Goal: Task Accomplishment & Management: Manage account settings

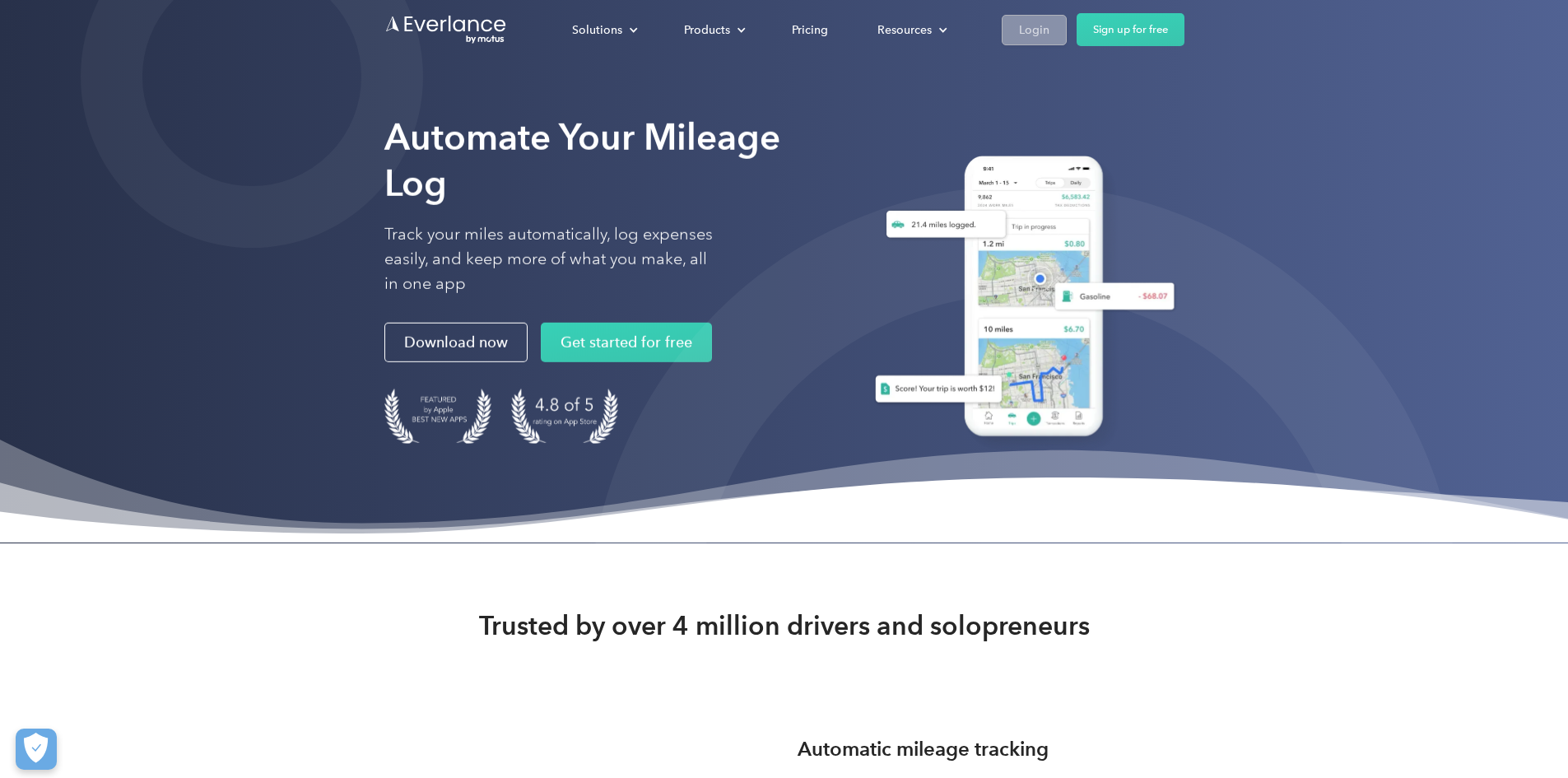
click at [1050, 30] on div "Login" at bounding box center [1034, 30] width 31 height 21
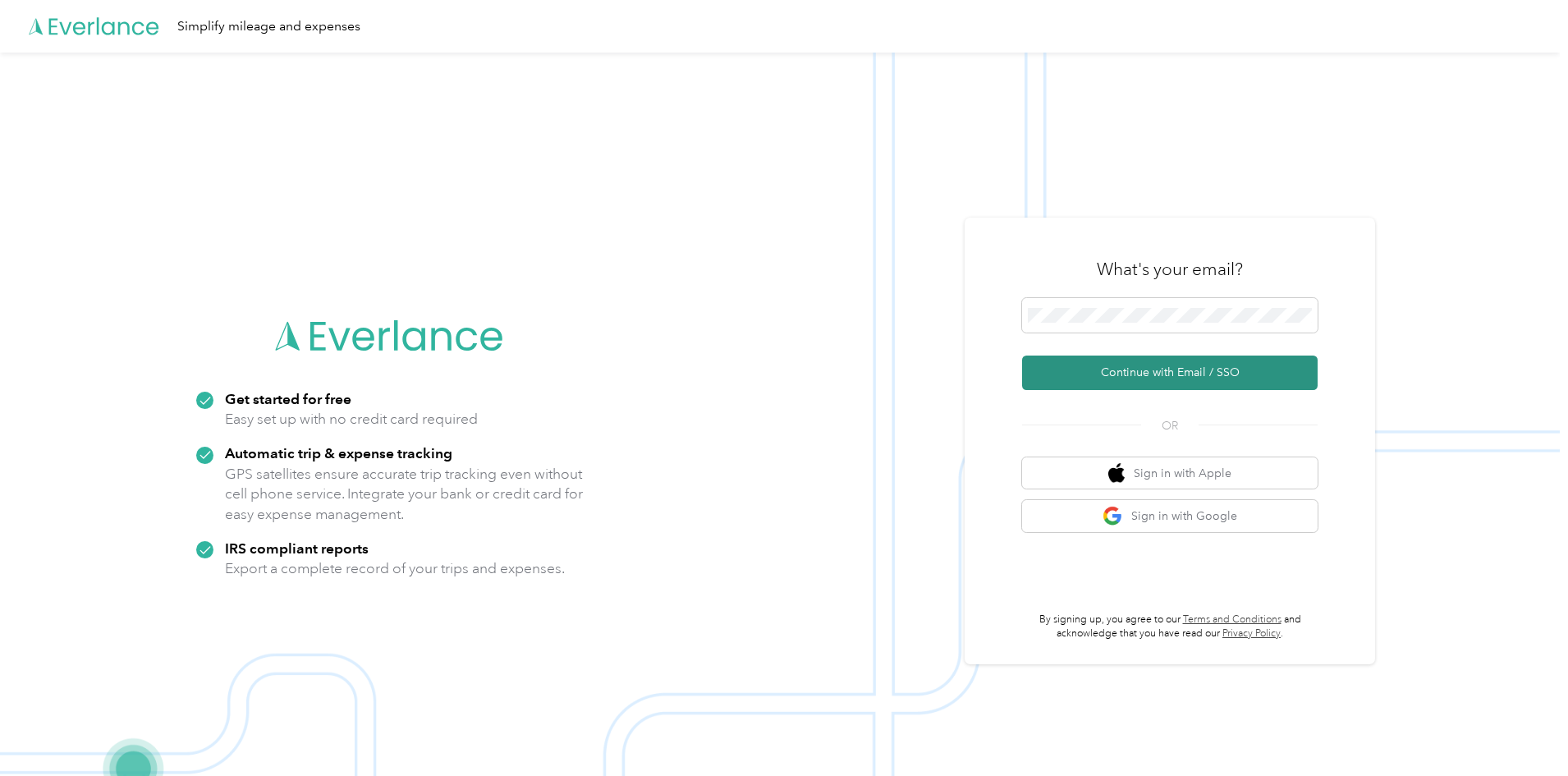
click at [1118, 367] on button "Continue with Email / SSO" at bounding box center [1169, 373] width 295 height 34
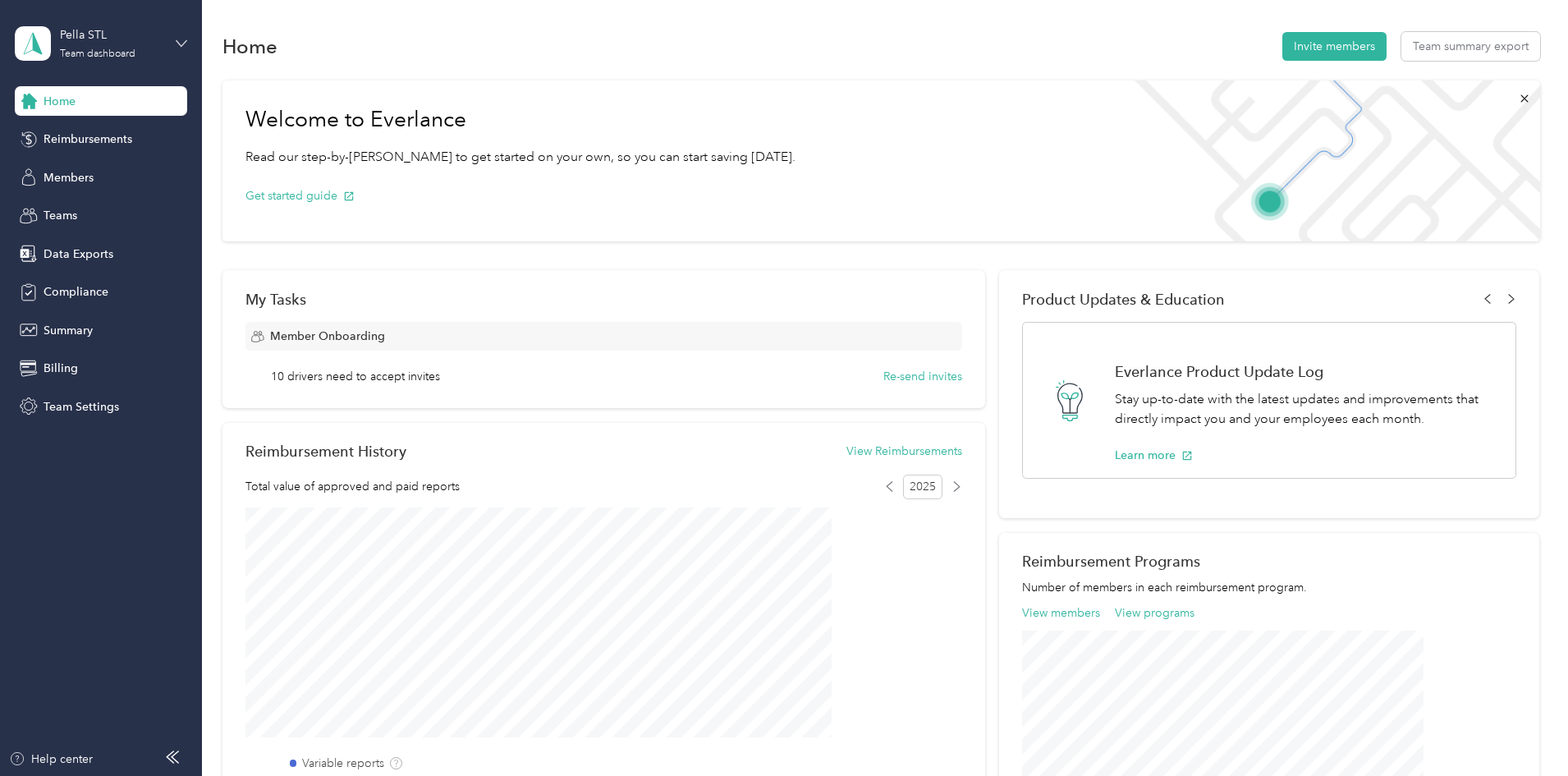
click at [182, 38] on icon at bounding box center [182, 44] width 11 height 11
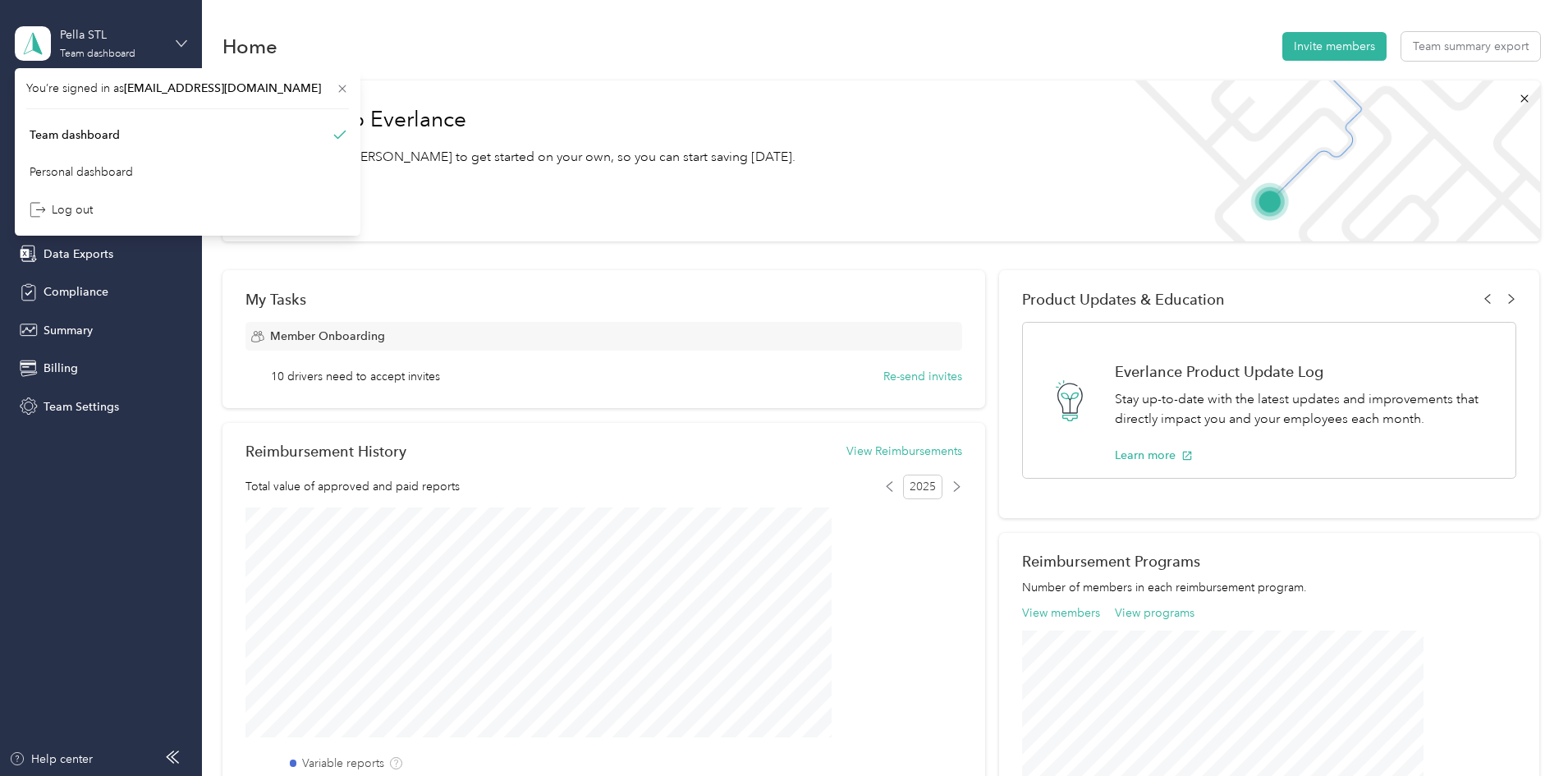
click at [182, 38] on icon at bounding box center [182, 44] width 11 height 11
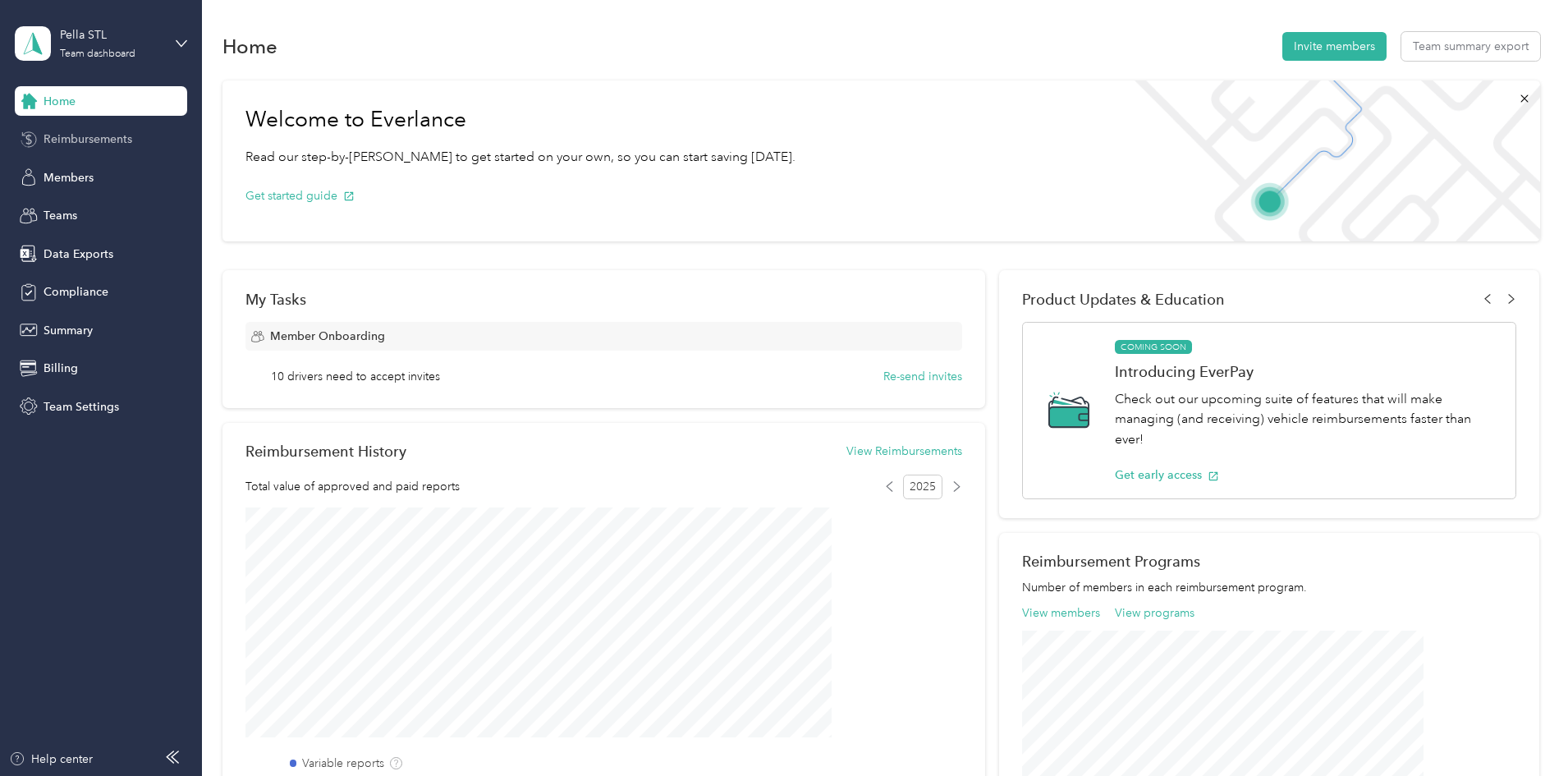
click at [93, 142] on span "Reimbursements" at bounding box center [88, 139] width 88 height 18
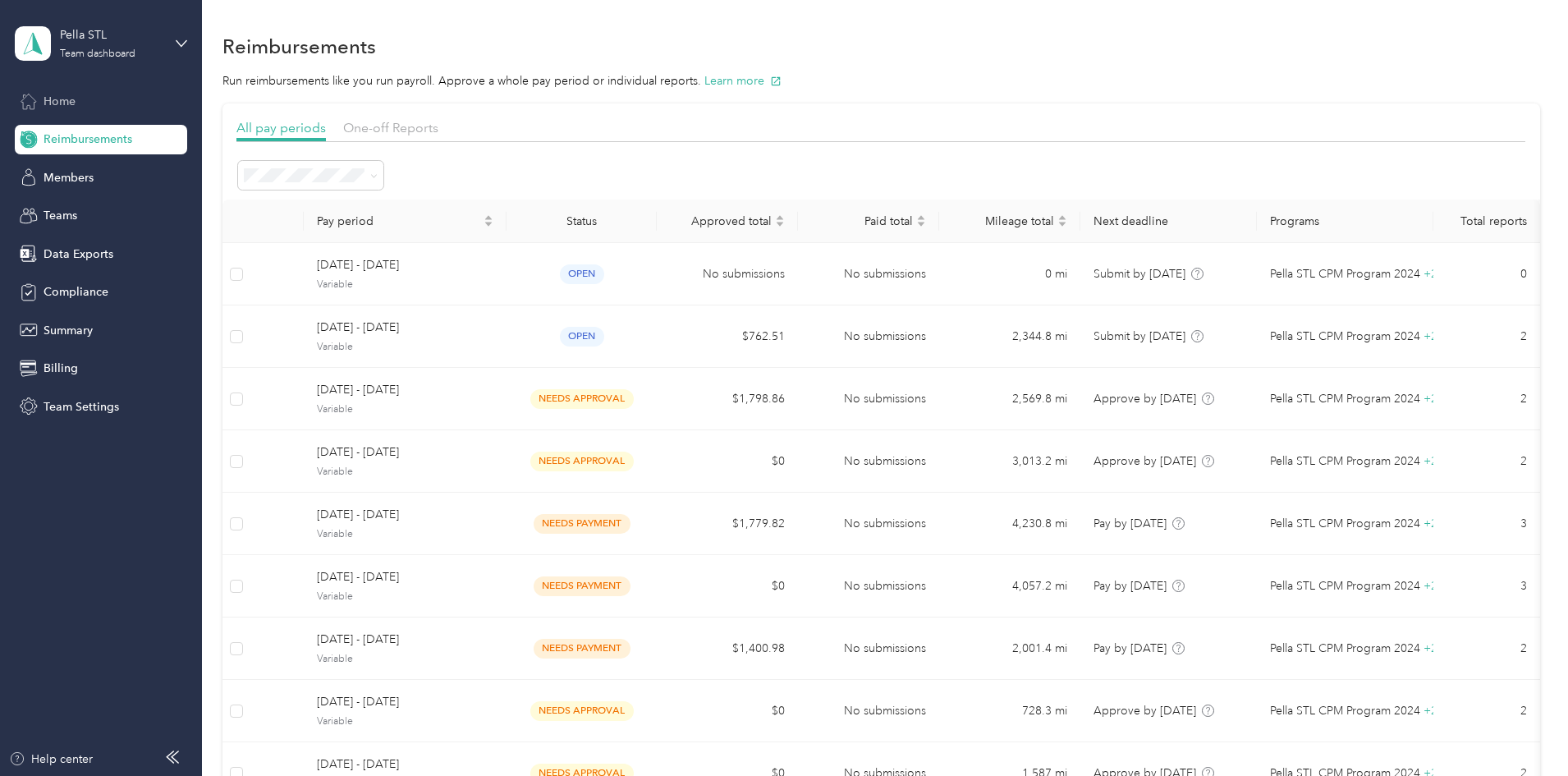
click at [47, 95] on span "Home" at bounding box center [60, 102] width 32 height 18
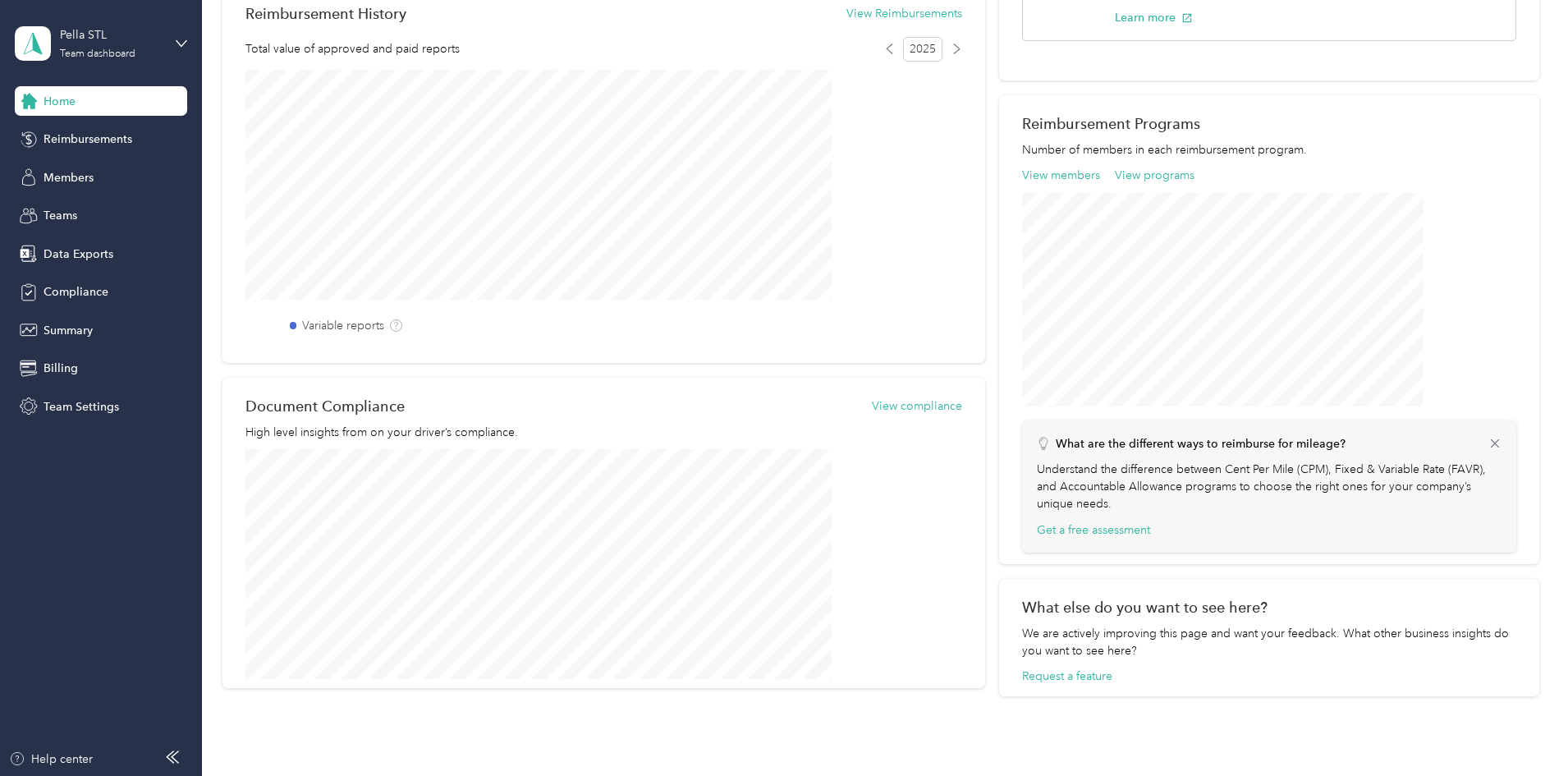
scroll to position [219, 0]
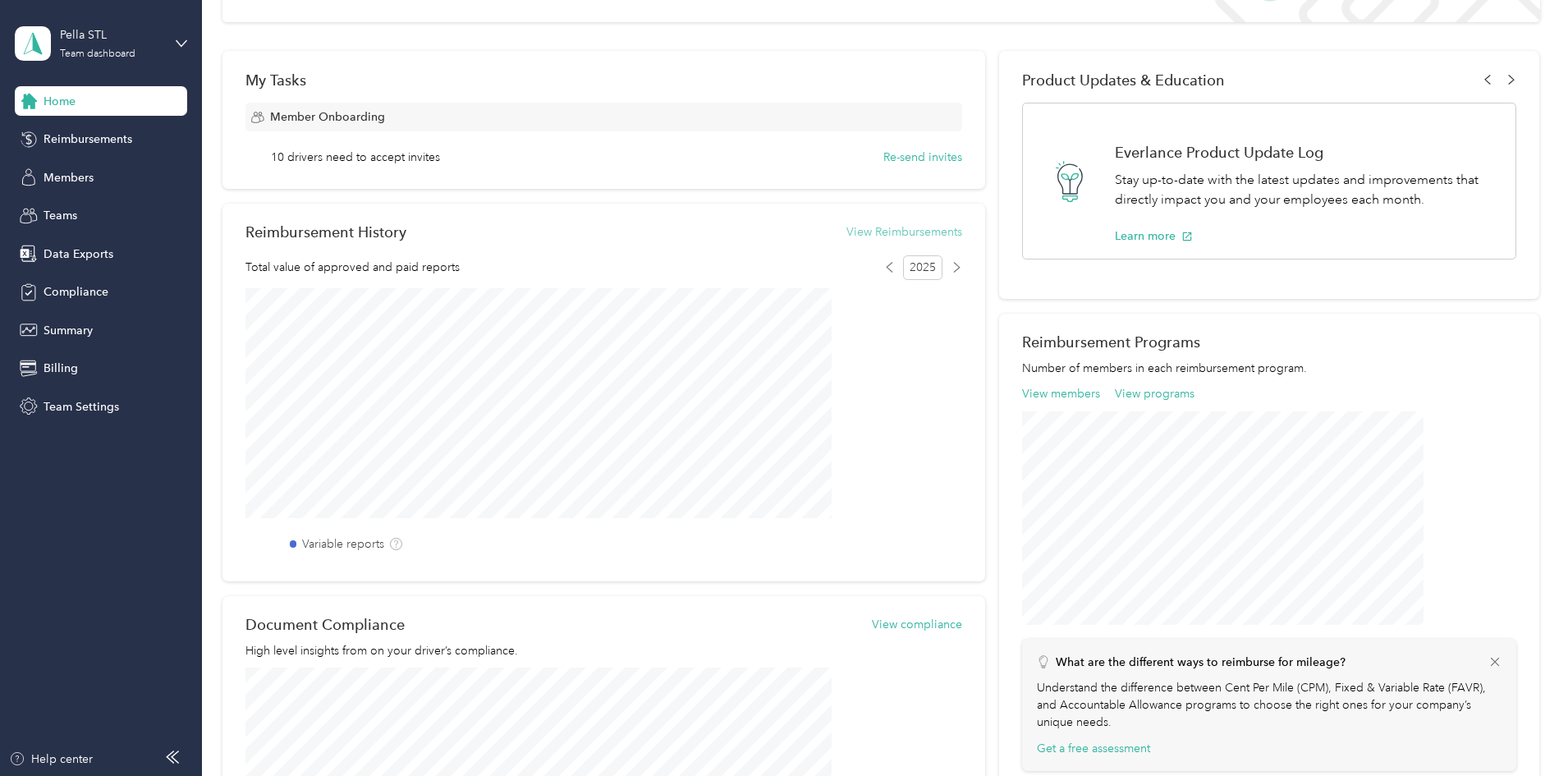
click at [876, 233] on button "View Reimbursements" at bounding box center [904, 232] width 115 height 18
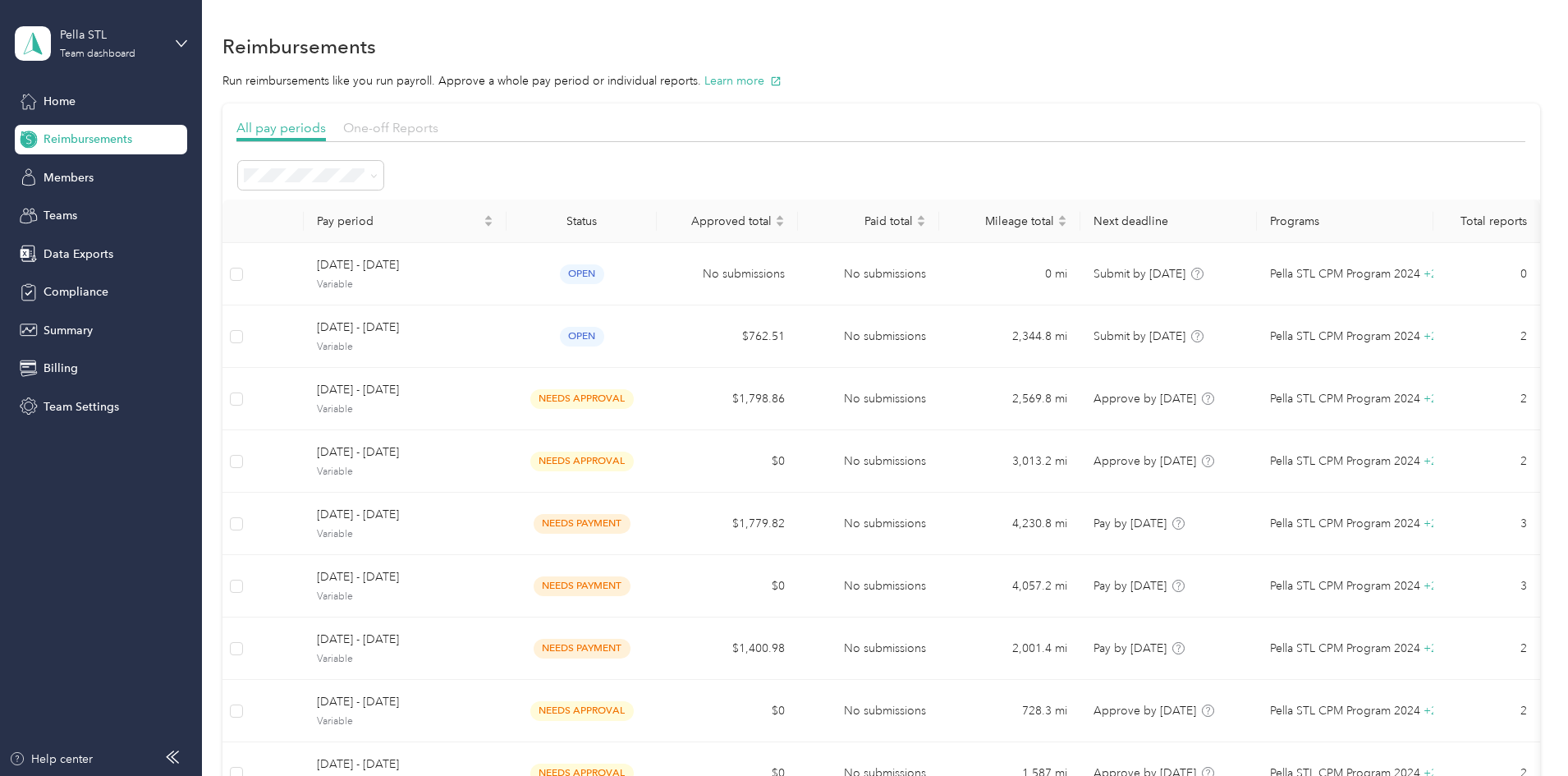
click at [439, 129] on span "One-off Reports" at bounding box center [390, 128] width 95 height 16
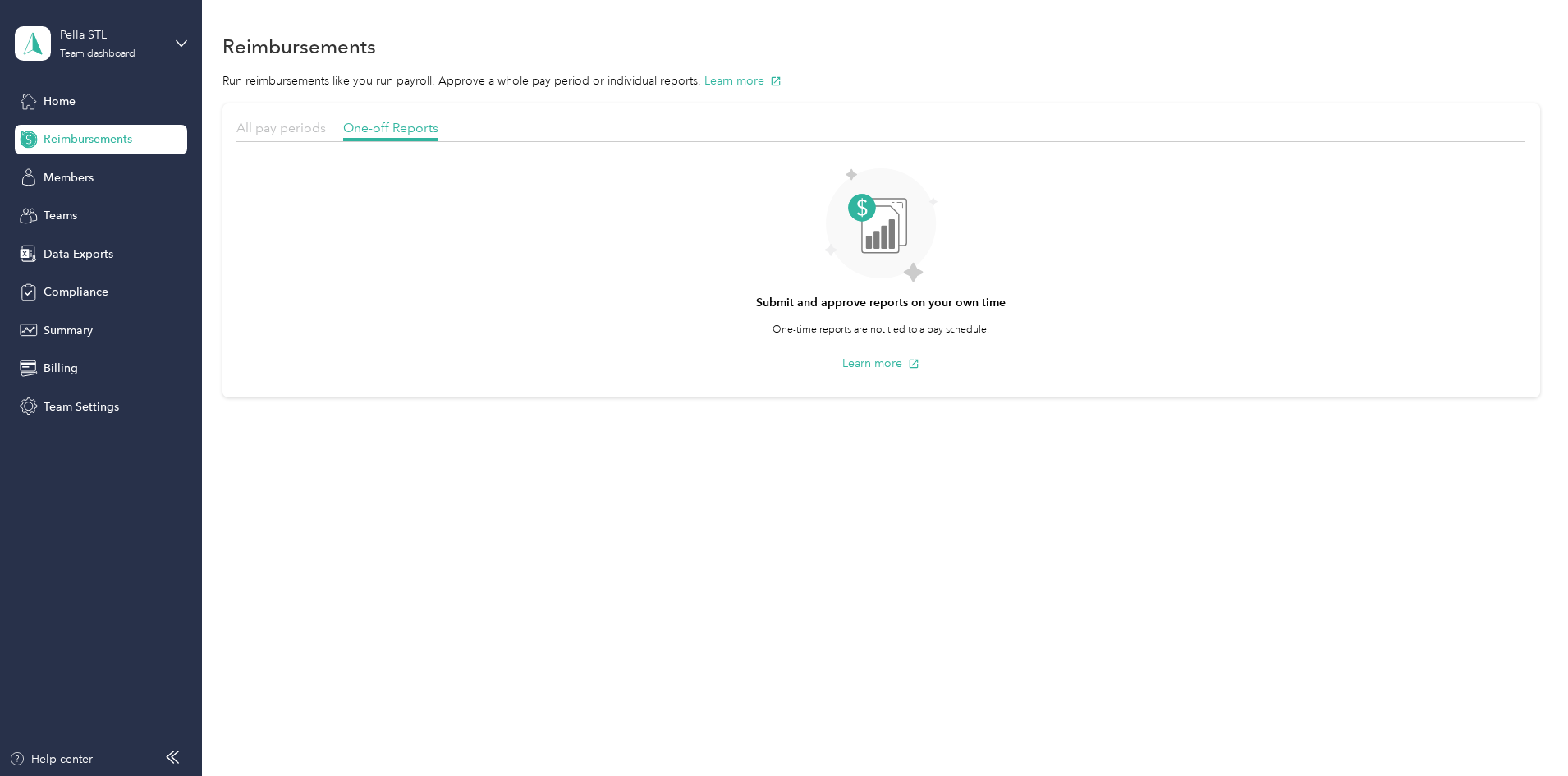
click at [326, 128] on span "All pay periods" at bounding box center [281, 128] width 89 height 16
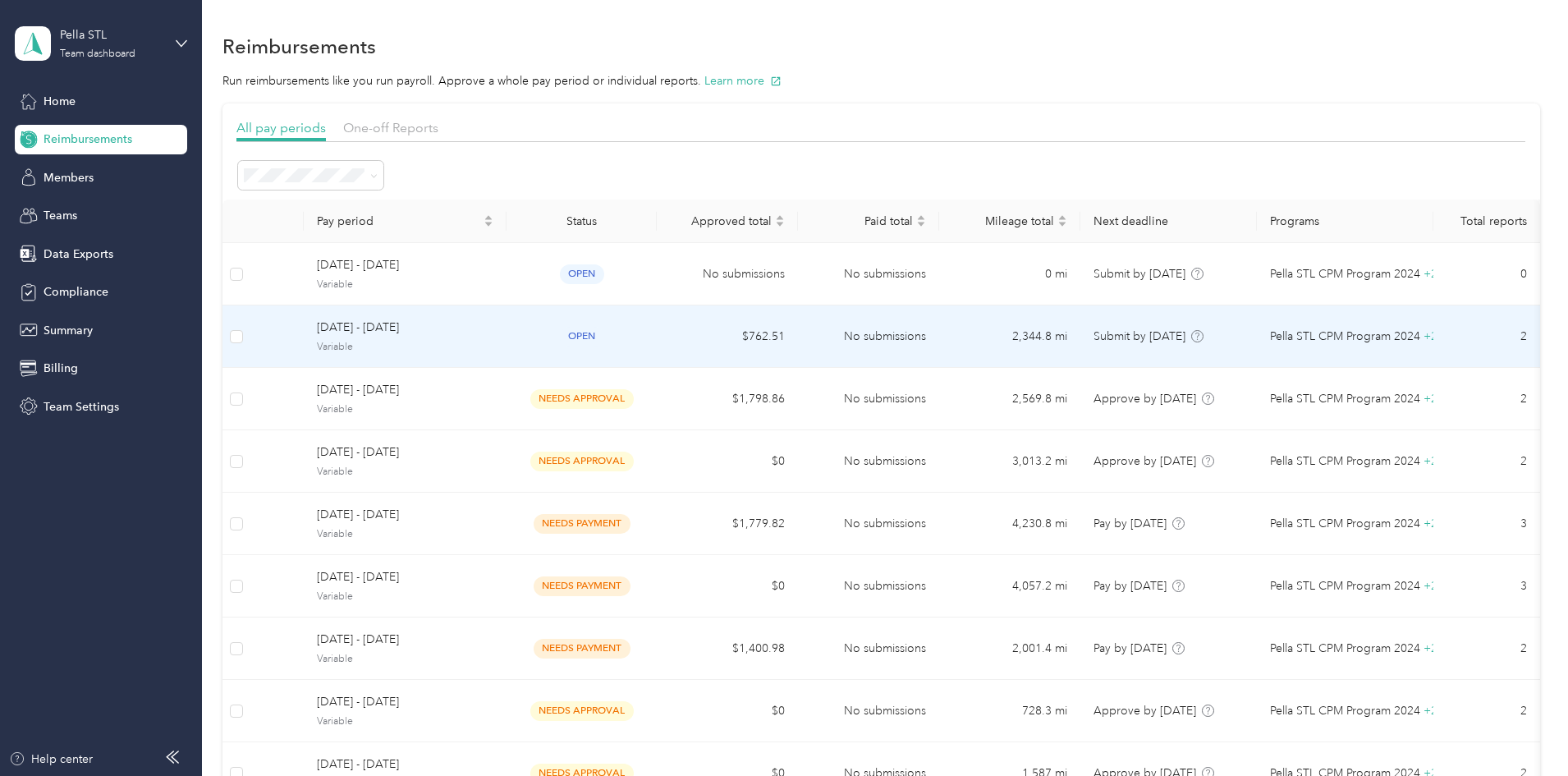
click at [250, 335] on td at bounding box center [237, 336] width 28 height 62
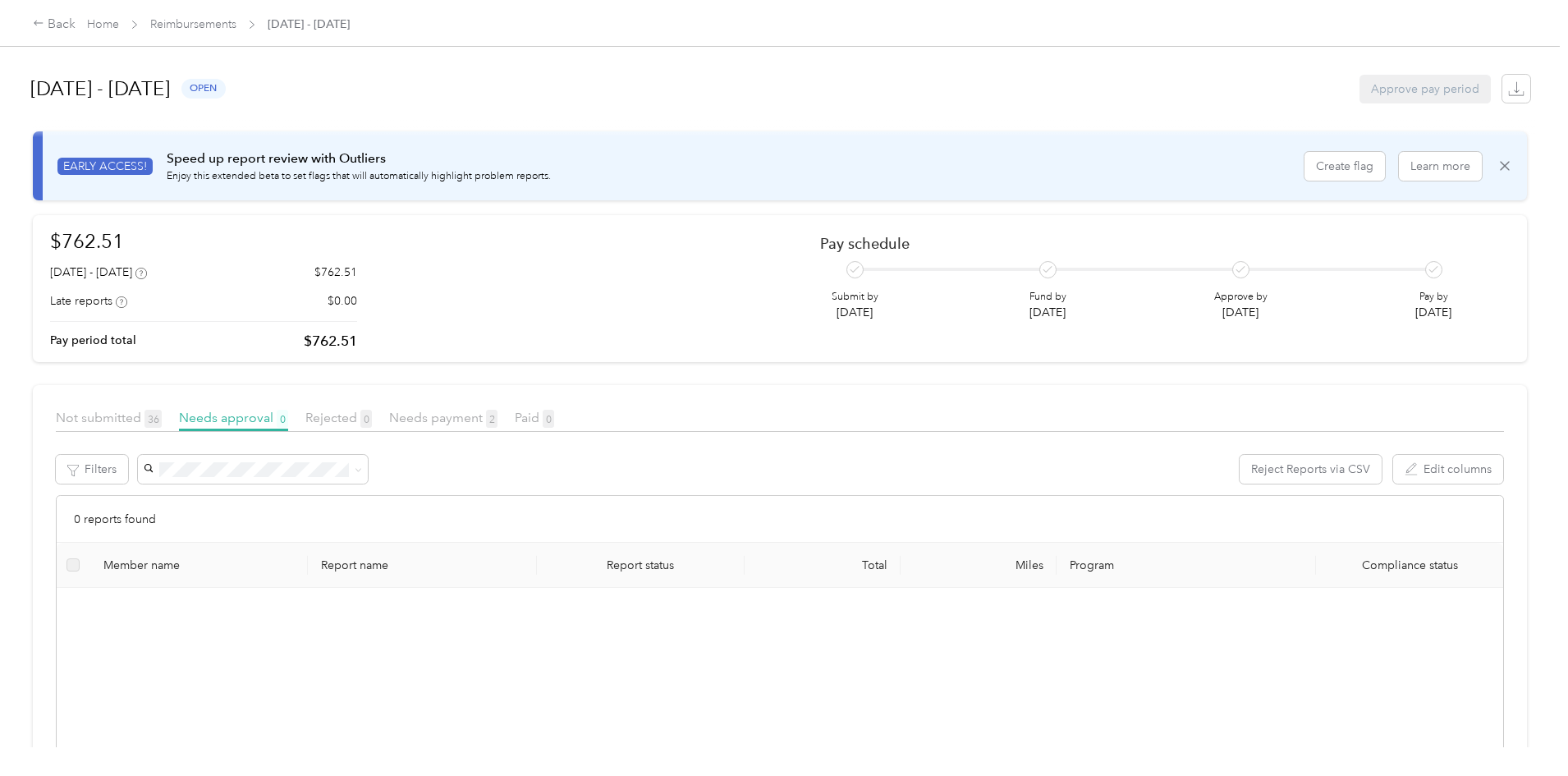
click at [534, 432] on div at bounding box center [779, 437] width 1448 height 9
click at [497, 426] on div "Needs payment 2" at bounding box center [443, 418] width 108 height 20
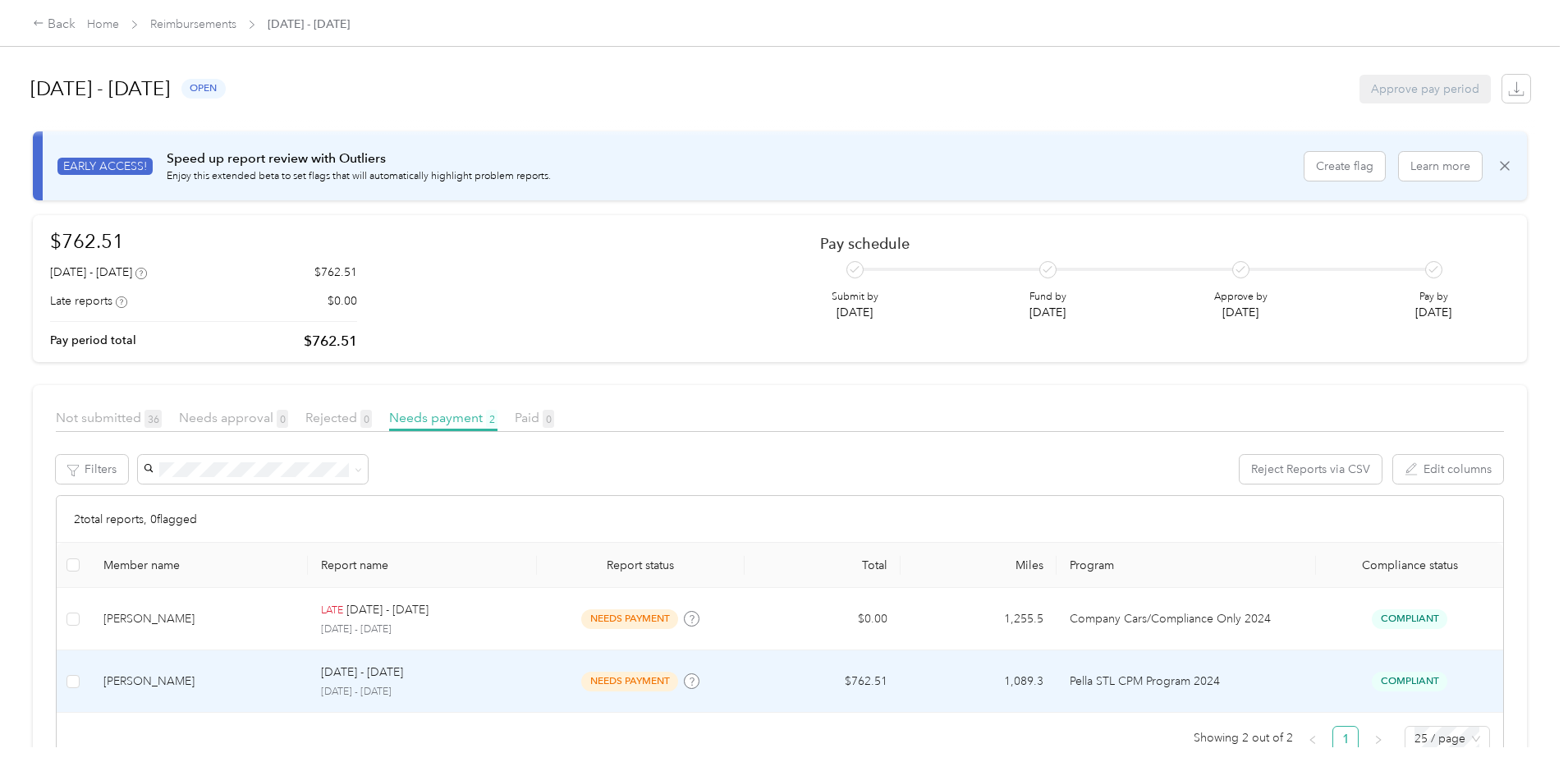
scroll to position [54, 0]
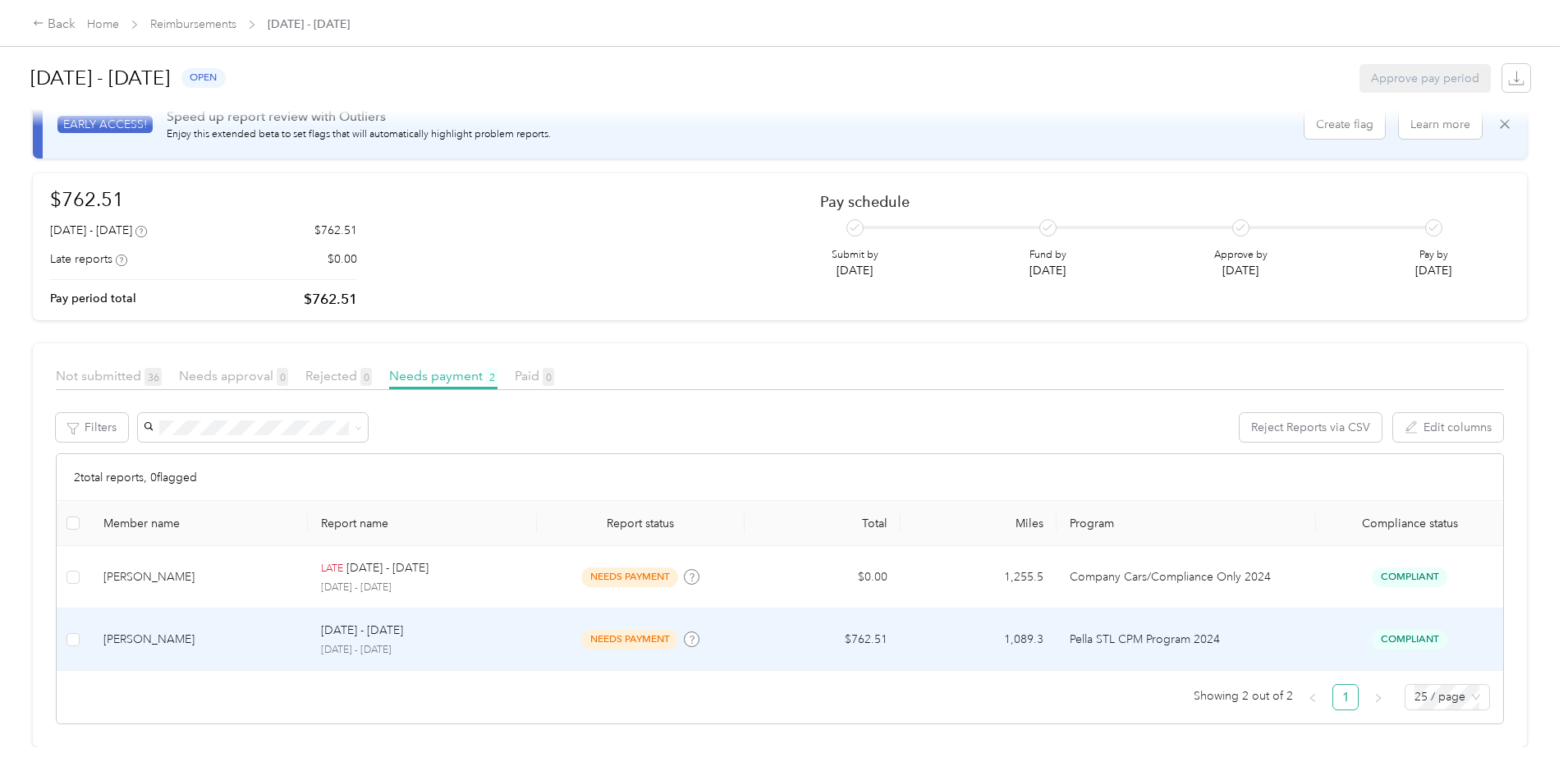
click at [295, 631] on div "[PERSON_NAME]" at bounding box center [199, 639] width 192 height 18
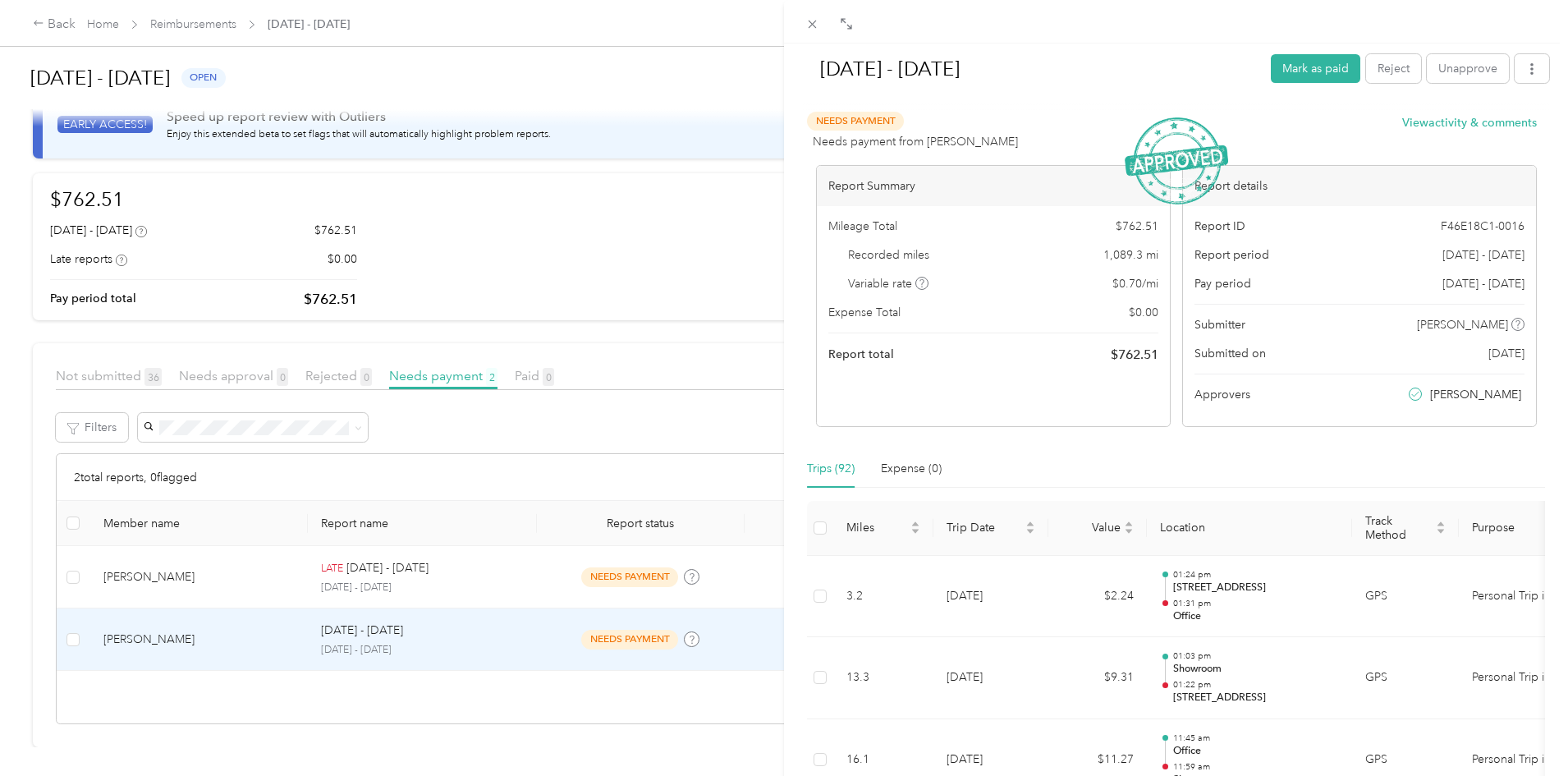
click at [107, 487] on div "[DATE] - [DATE] [PERSON_NAME] as paid Reject Unapprove Needs Payment Needs paym…" at bounding box center [784, 388] width 1568 height 776
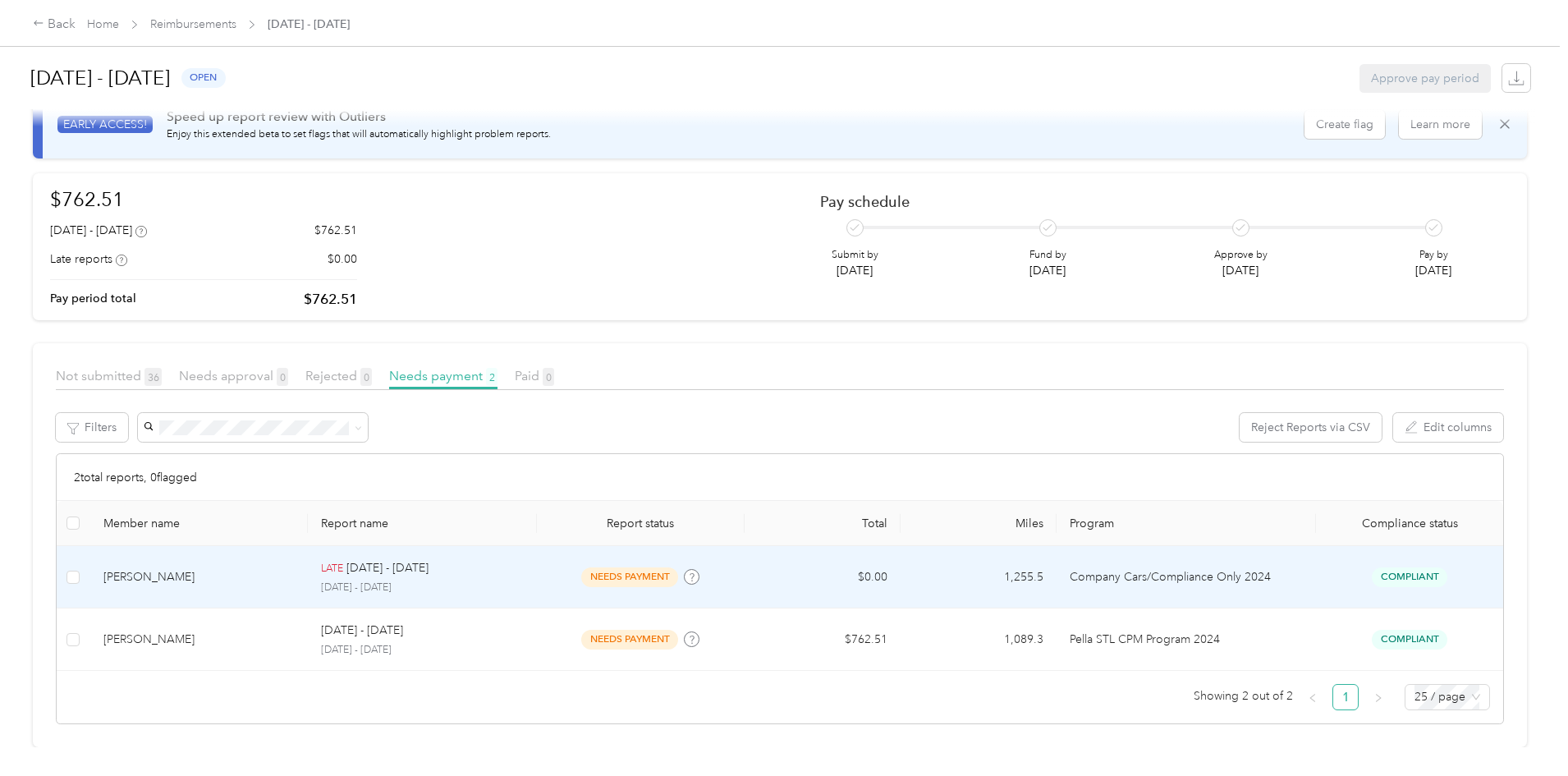
click at [522, 580] on p "[DATE] - [DATE]" at bounding box center [422, 588] width 202 height 15
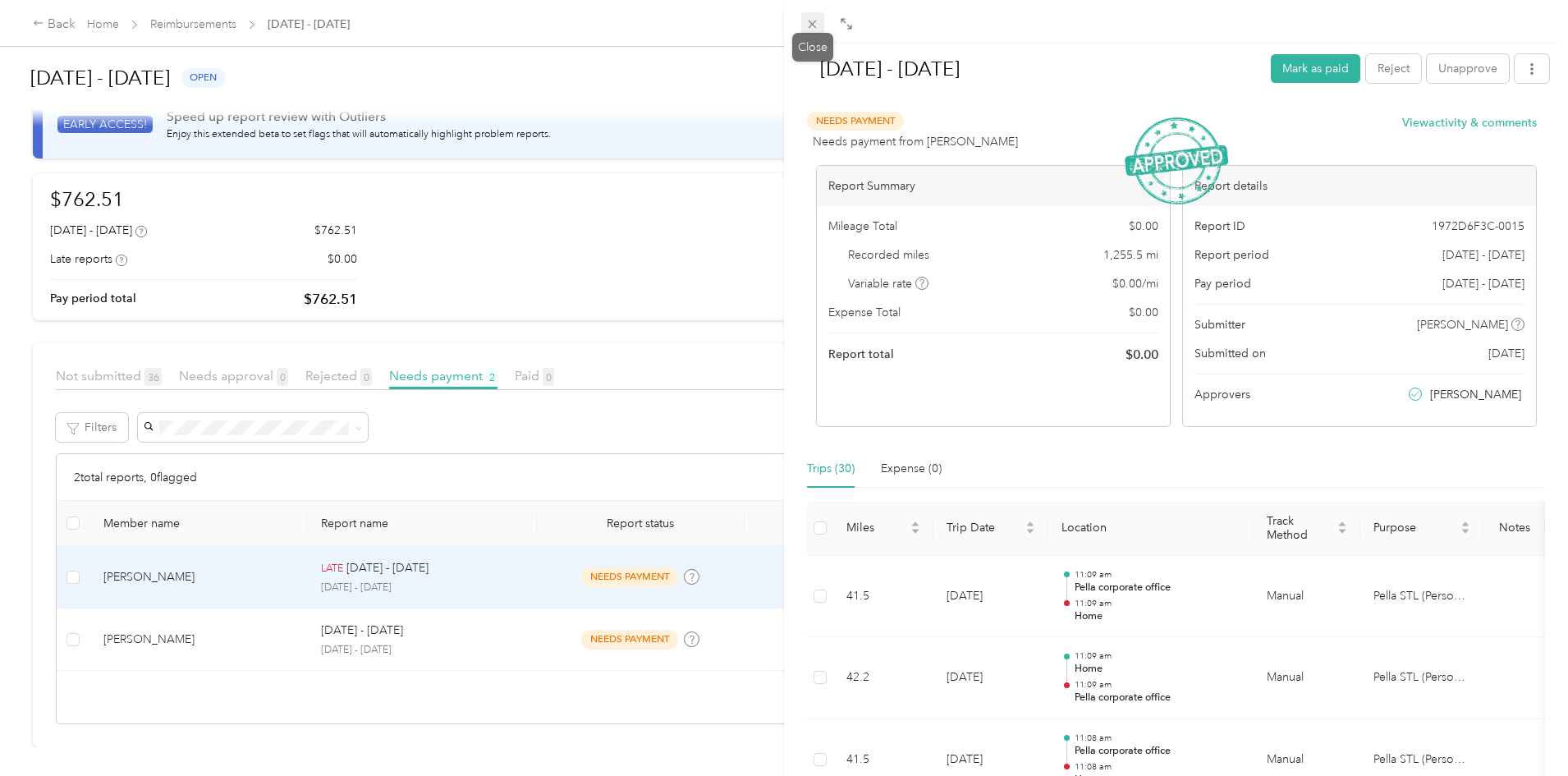
click at [810, 25] on icon at bounding box center [812, 24] width 14 height 14
